Goal: Find contact information: Find contact information

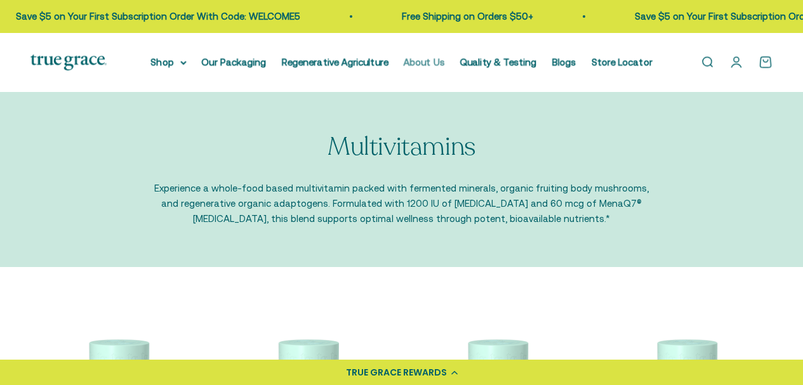
click at [445, 63] on link "About Us" at bounding box center [424, 62] width 41 height 11
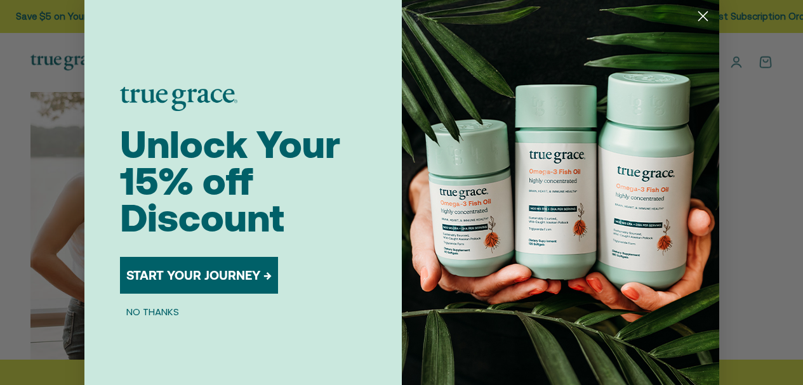
scroll to position [1794, 0]
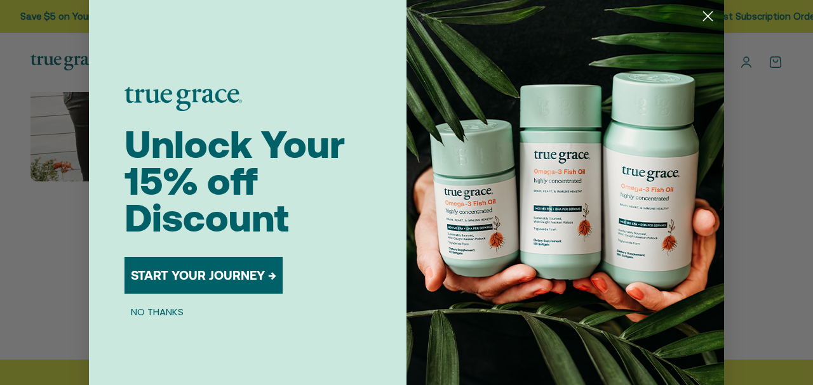
click at [158, 311] on button "NO THANKS" at bounding box center [156, 311] width 65 height 15
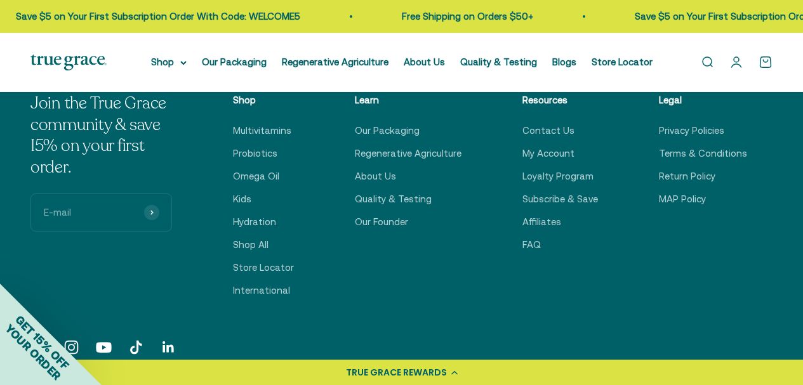
scroll to position [2821, 0]
click at [545, 138] on link "Contact Us" at bounding box center [549, 130] width 52 height 15
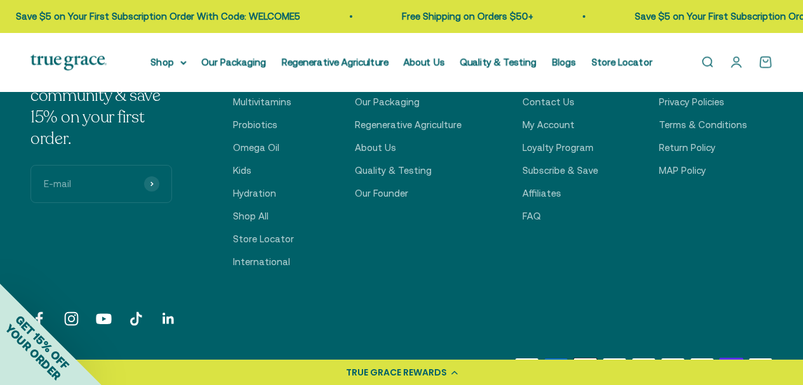
scroll to position [547, 0]
